Goal: Find specific page/section: Find specific page/section

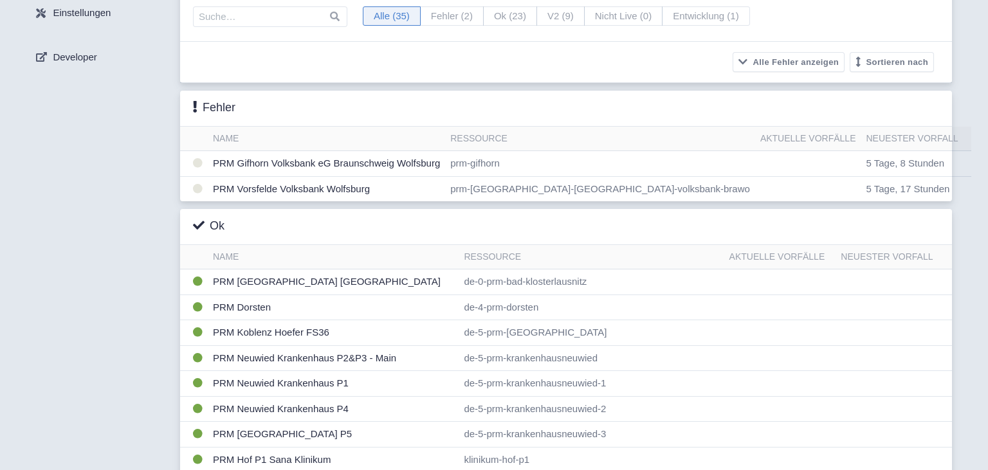
scroll to position [87, 0]
click at [221, 23] on input "search" at bounding box center [270, 16] width 154 height 21
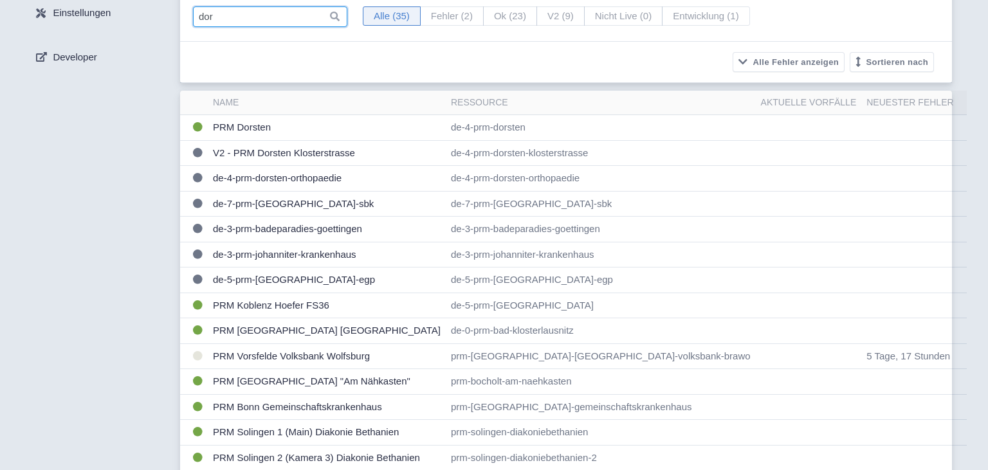
scroll to position [0, 0]
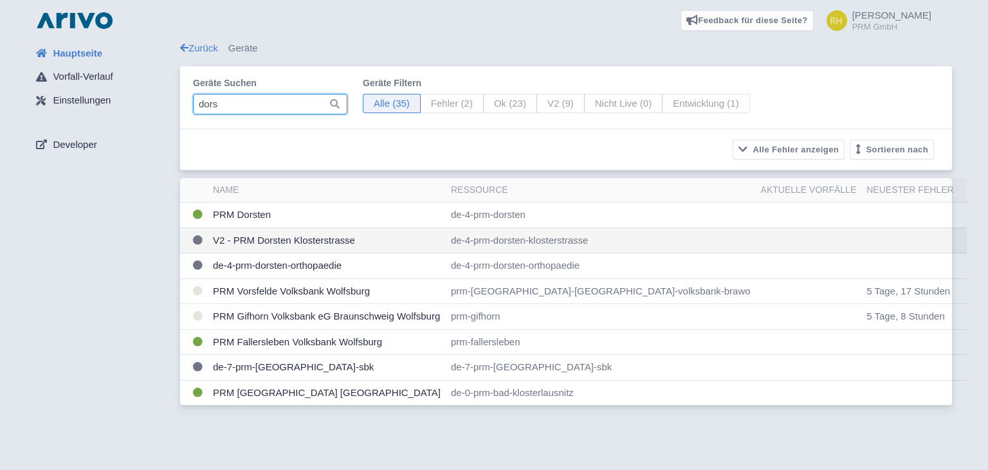
type input "dors"
click at [229, 238] on td "V2 - PRM Dorsten Klosterstrasse" at bounding box center [327, 241] width 238 height 26
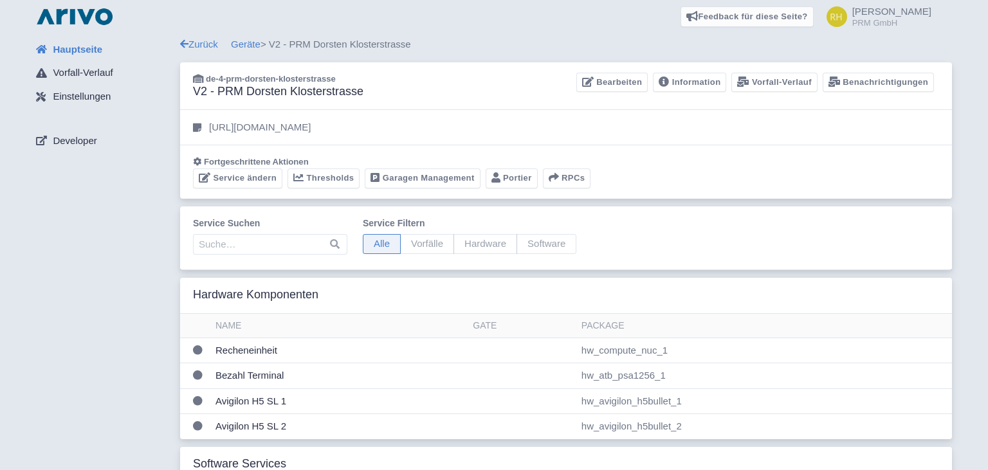
scroll to position [6, 0]
click at [280, 79] on span "de-4-prm-dorsten-klosterstrasse" at bounding box center [271, 77] width 130 height 10
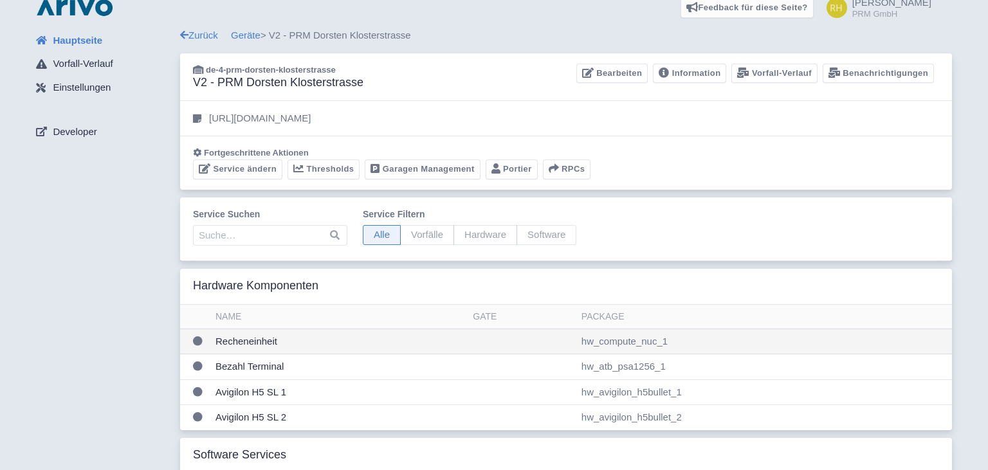
scroll to position [0, 0]
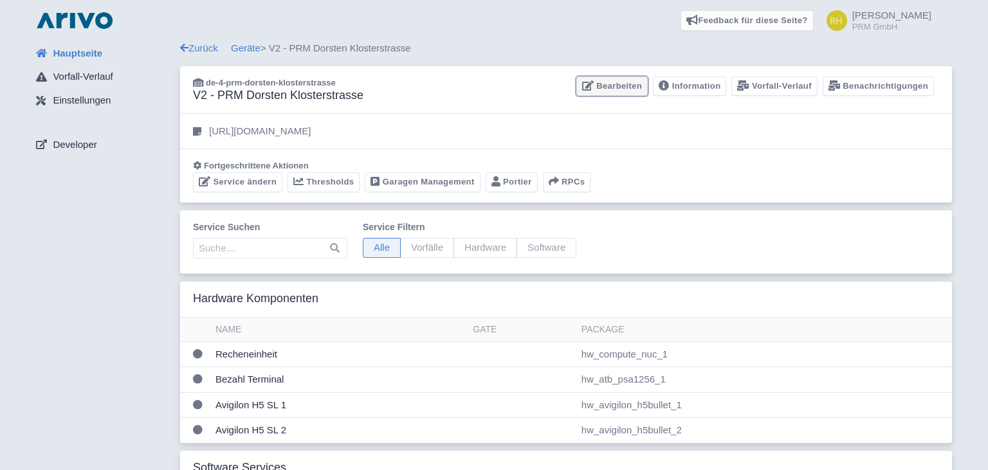
click at [607, 80] on link "Bearbeiten" at bounding box center [611, 87] width 71 height 20
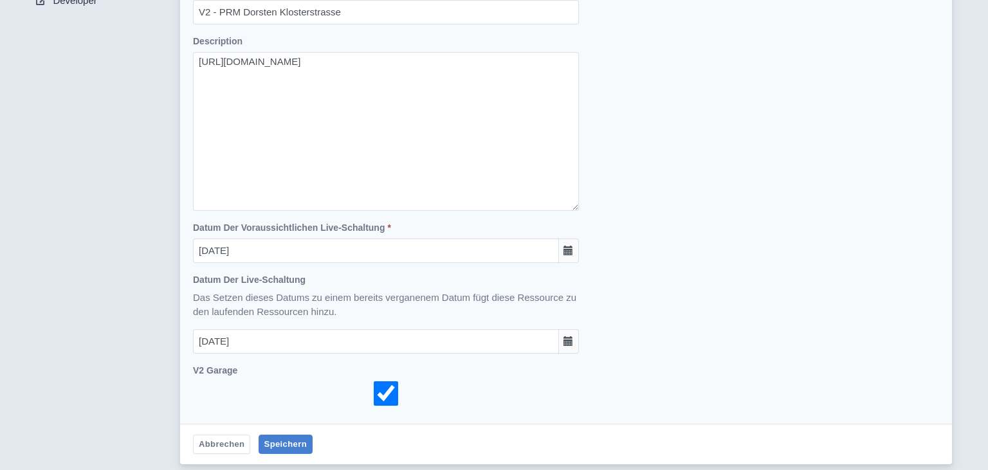
scroll to position [145, 0]
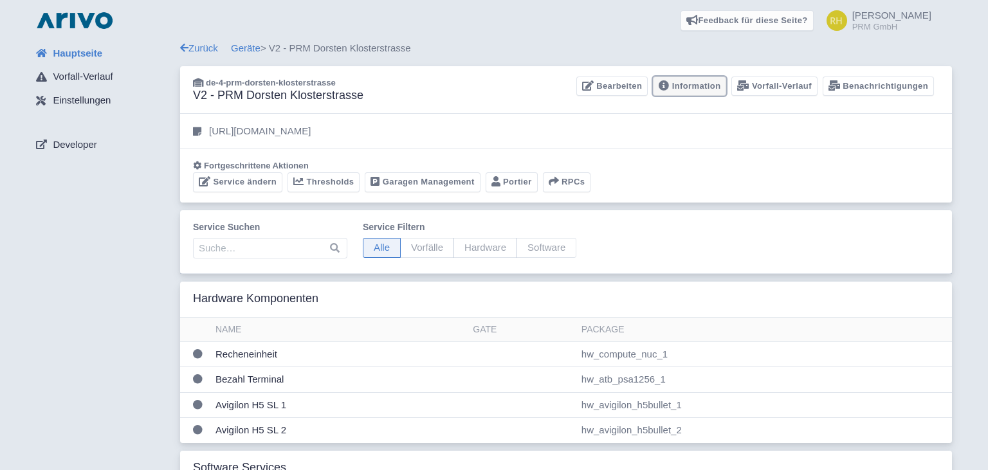
click at [699, 89] on link "Information" at bounding box center [689, 87] width 73 height 20
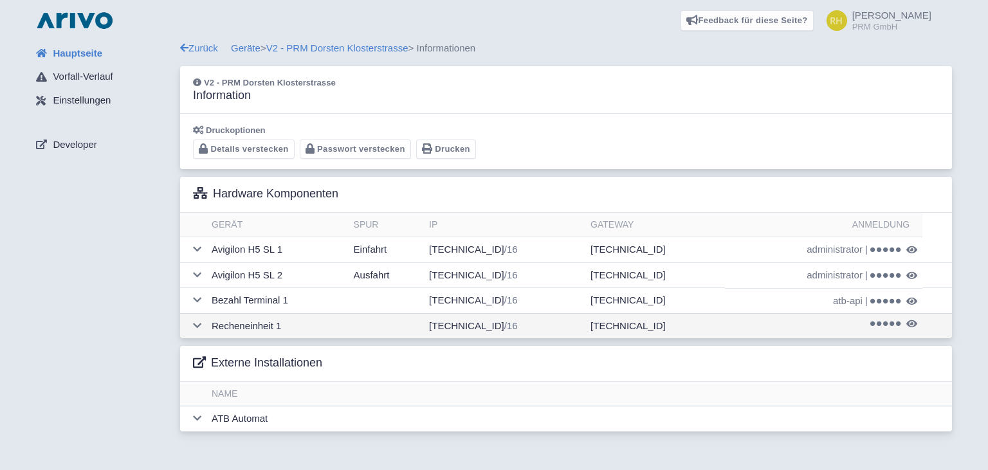
click at [885, 321] on span at bounding box center [885, 323] width 31 height 7
